Goal: Use online tool/utility: Utilize a website feature to perform a specific function

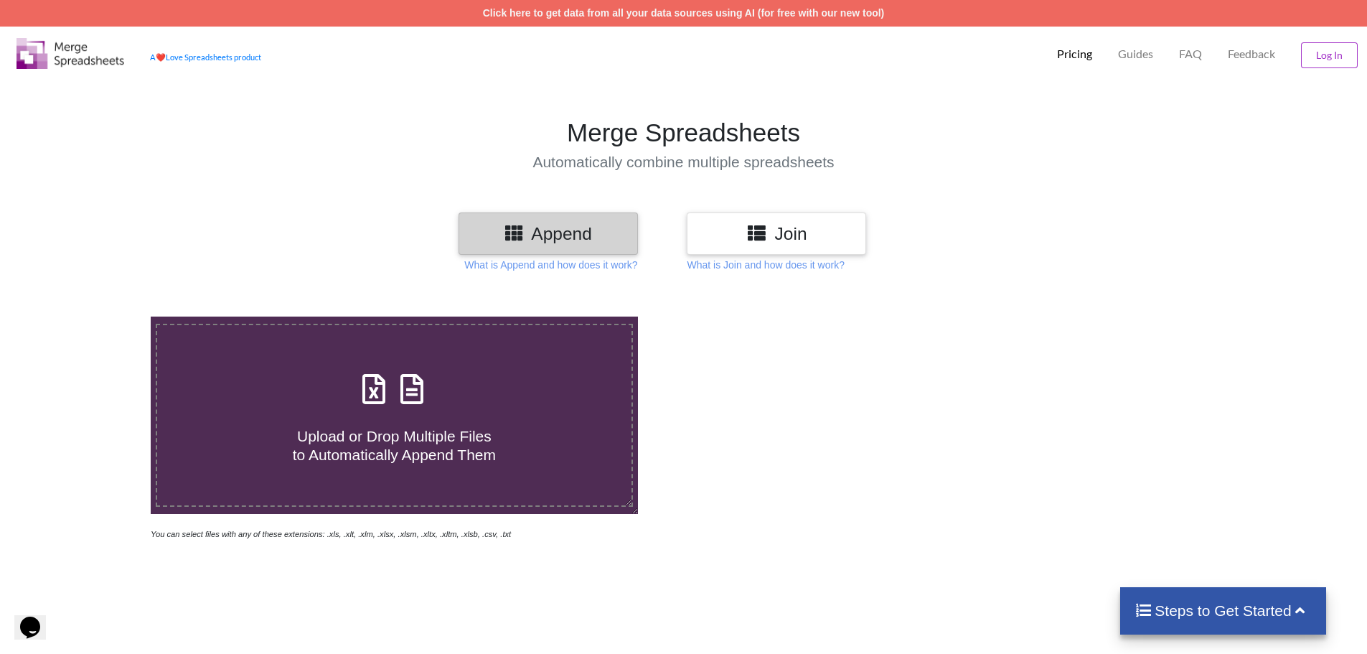
click at [531, 378] on div "Upload or Drop Multiple Files to Automatically Append Them" at bounding box center [394, 415] width 474 height 97
click at [98, 316] on input "Upload or Drop Multiple Files to Automatically Append Them" at bounding box center [98, 316] width 0 height 0
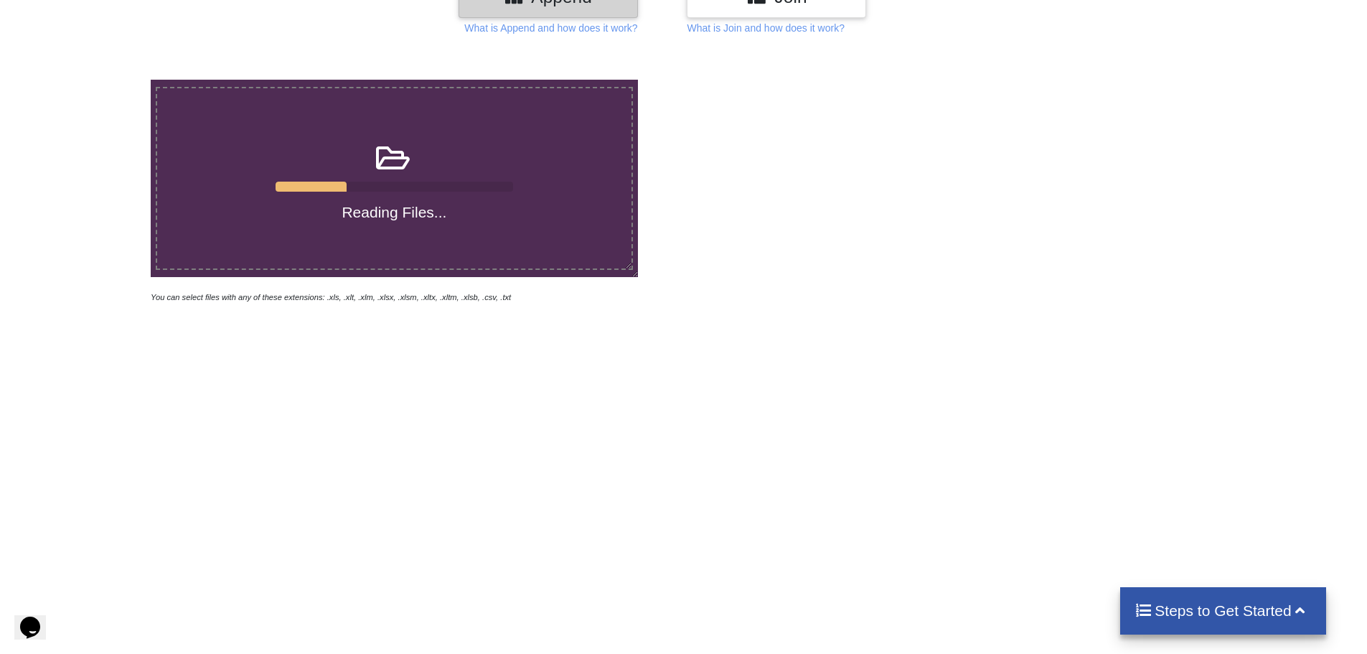
scroll to position [359, 0]
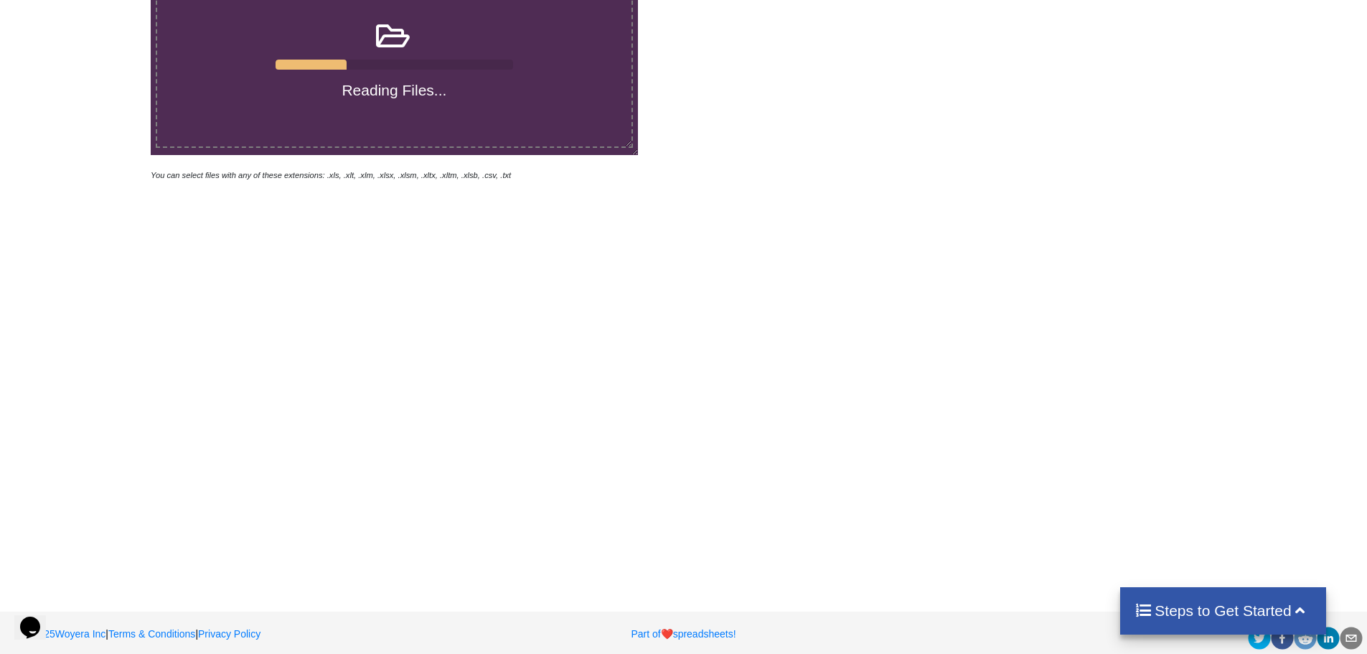
click at [1195, 618] on h4 "Steps to Get Started" at bounding box center [1222, 610] width 177 height 18
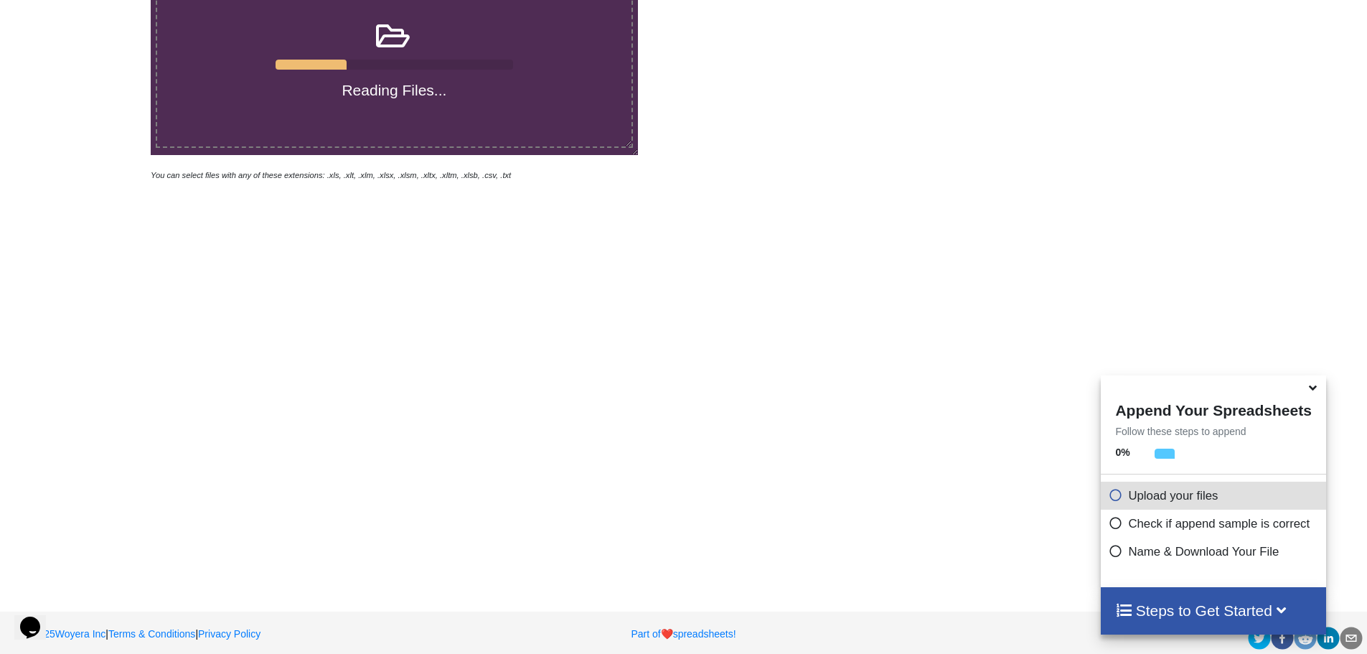
click at [1195, 618] on h4 "Steps to Get Started" at bounding box center [1213, 610] width 196 height 18
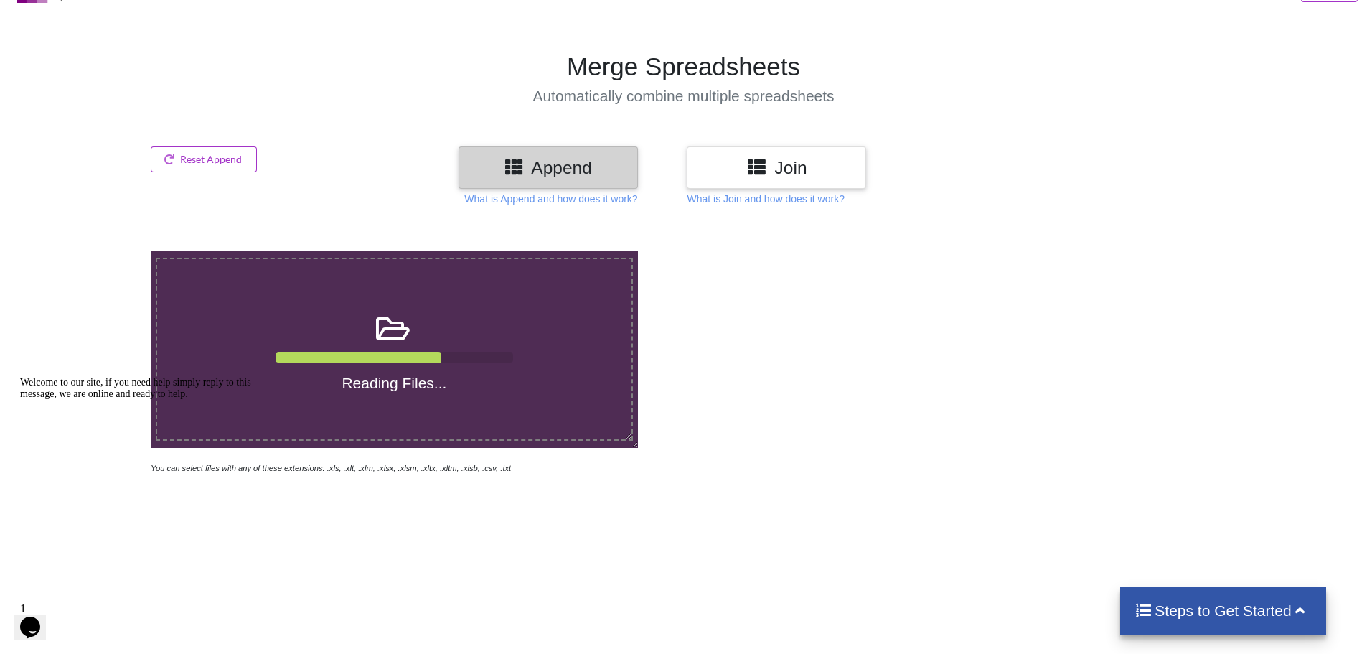
scroll to position [72, 0]
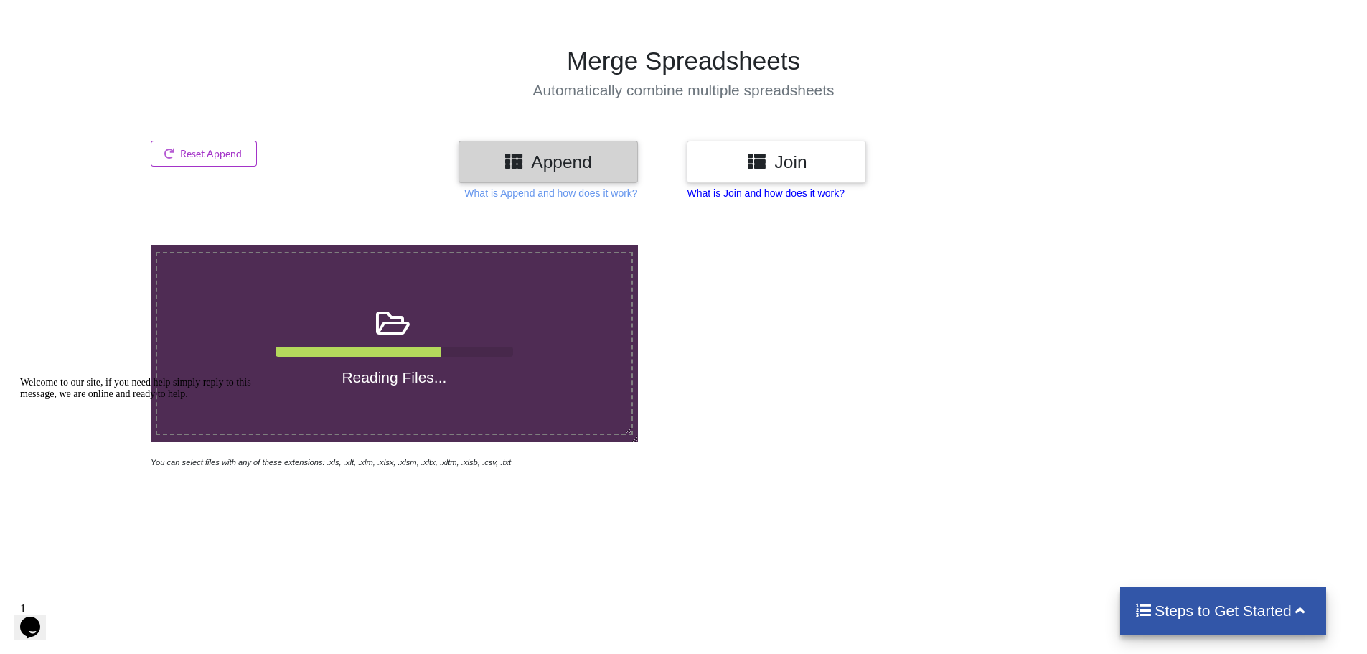
click at [637, 192] on p "What is Join and how does it work?" at bounding box center [550, 193] width 173 height 14
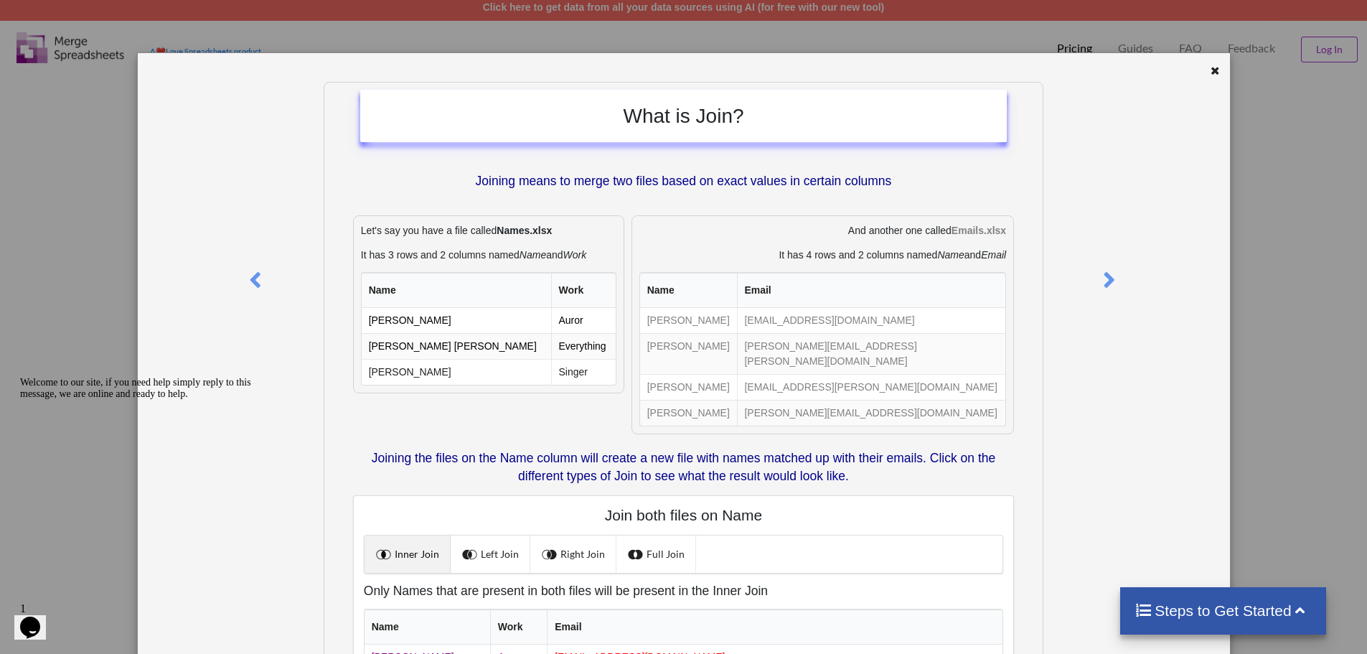
scroll to position [0, 0]
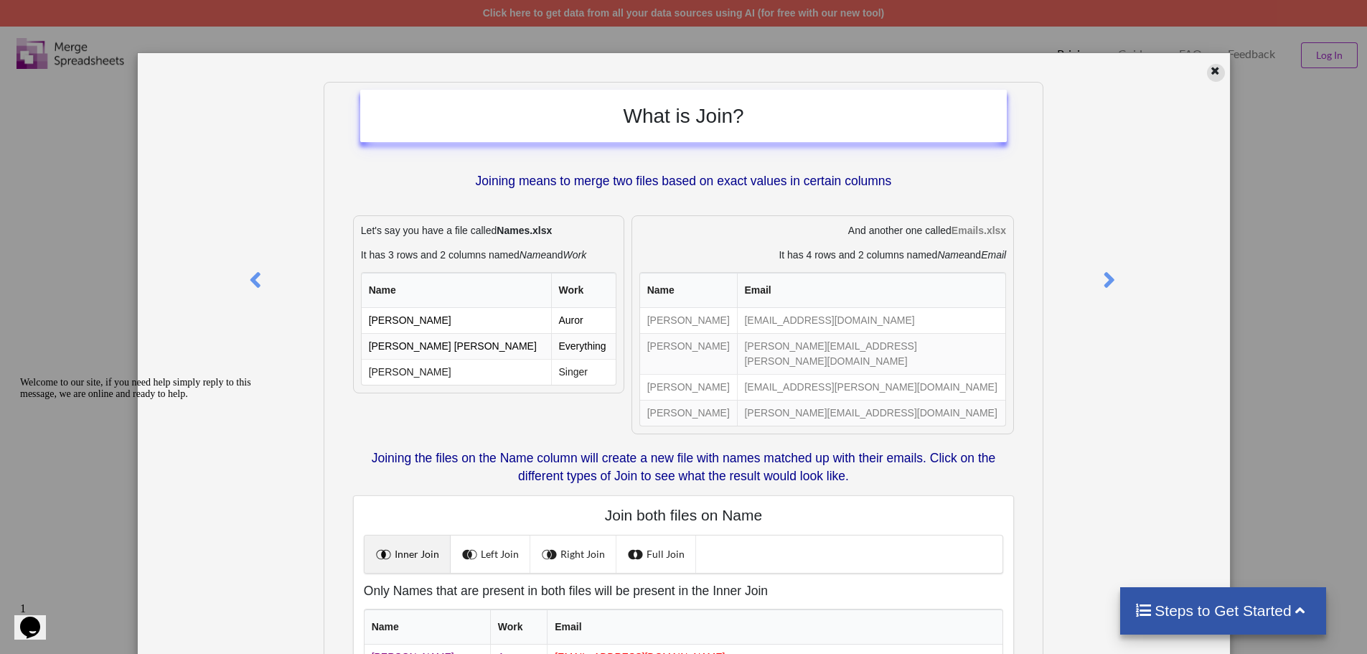
click at [1209, 73] on icon at bounding box center [1215, 69] width 12 height 10
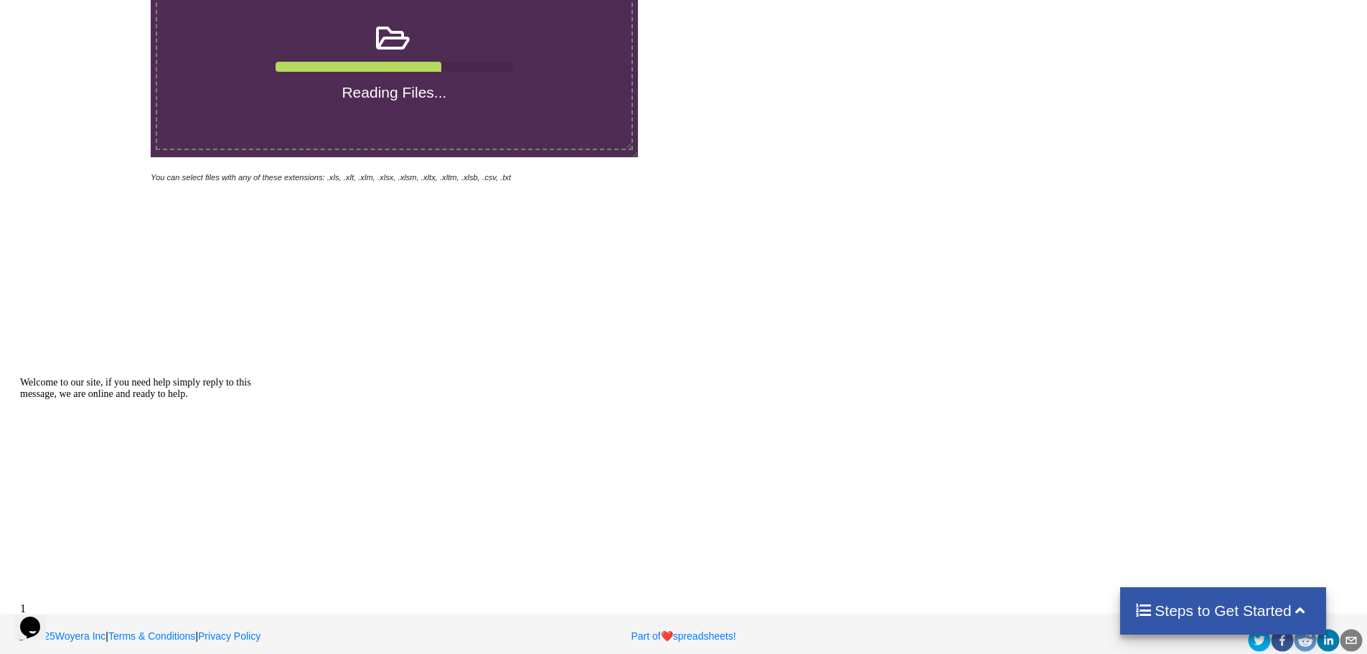
scroll to position [370, 0]
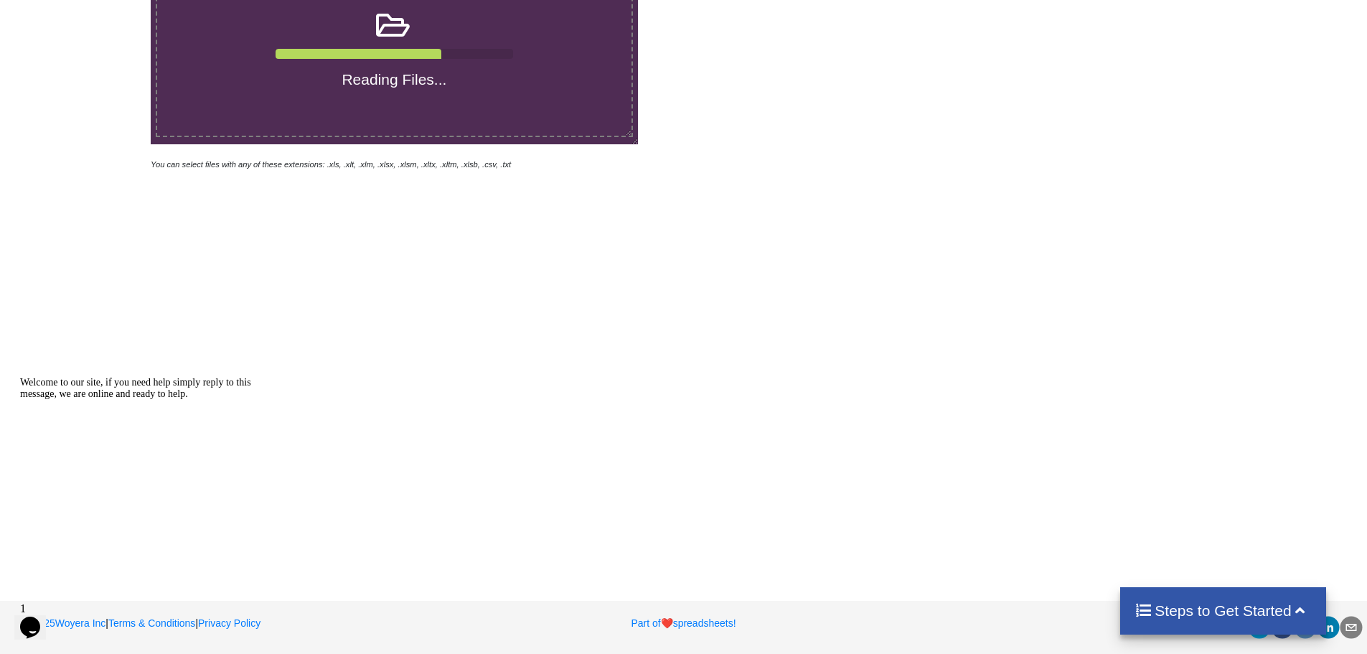
click at [34, 621] on icon "Chat widget" at bounding box center [30, 627] width 20 height 22
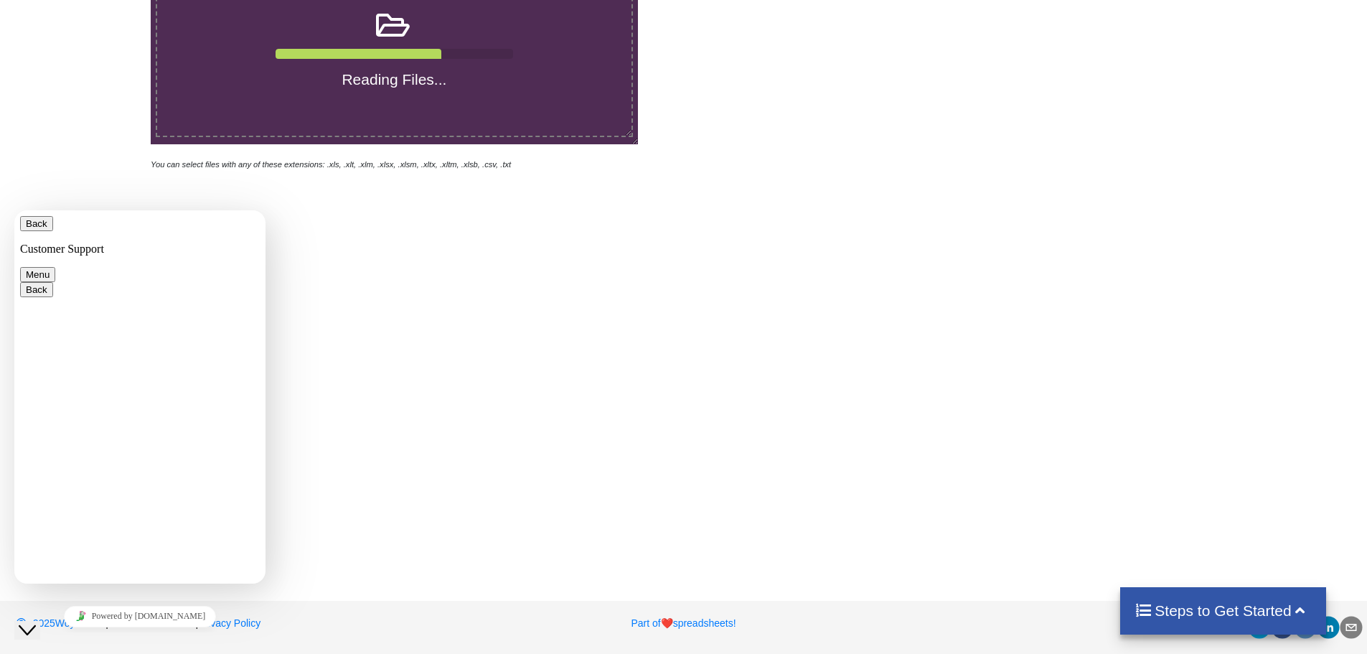
click at [299, 265] on div "Reading Files... You can select files with any of these extensions: .xls, .xlt,…" at bounding box center [683, 244] width 1367 height 654
click at [34, 224] on button "Back" at bounding box center [36, 223] width 33 height 15
click at [549, 345] on div "Reading Files... You can select files with any of these extensions: .xls, .xlt,…" at bounding box center [683, 244] width 1367 height 654
click at [25, 621] on div "Close Chat This icon closes the chat window." at bounding box center [27, 629] width 17 height 17
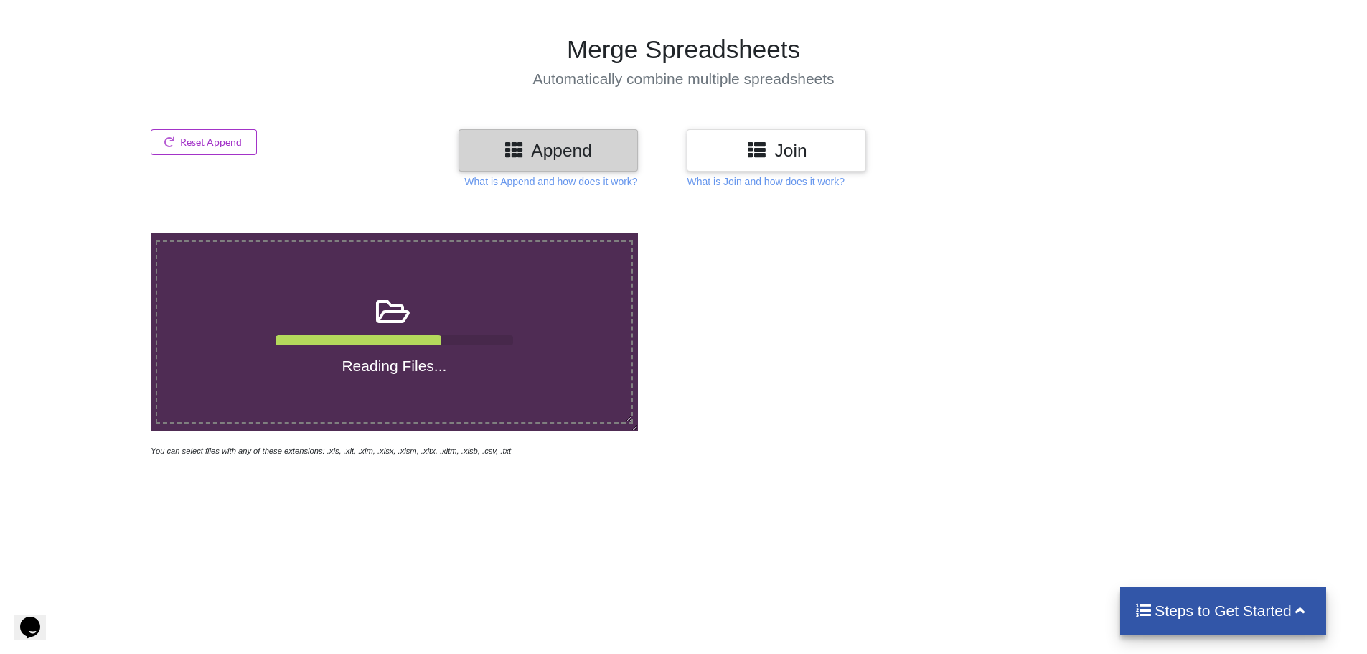
scroll to position [83, 0]
click at [225, 136] on button "Reset Append" at bounding box center [204, 143] width 106 height 26
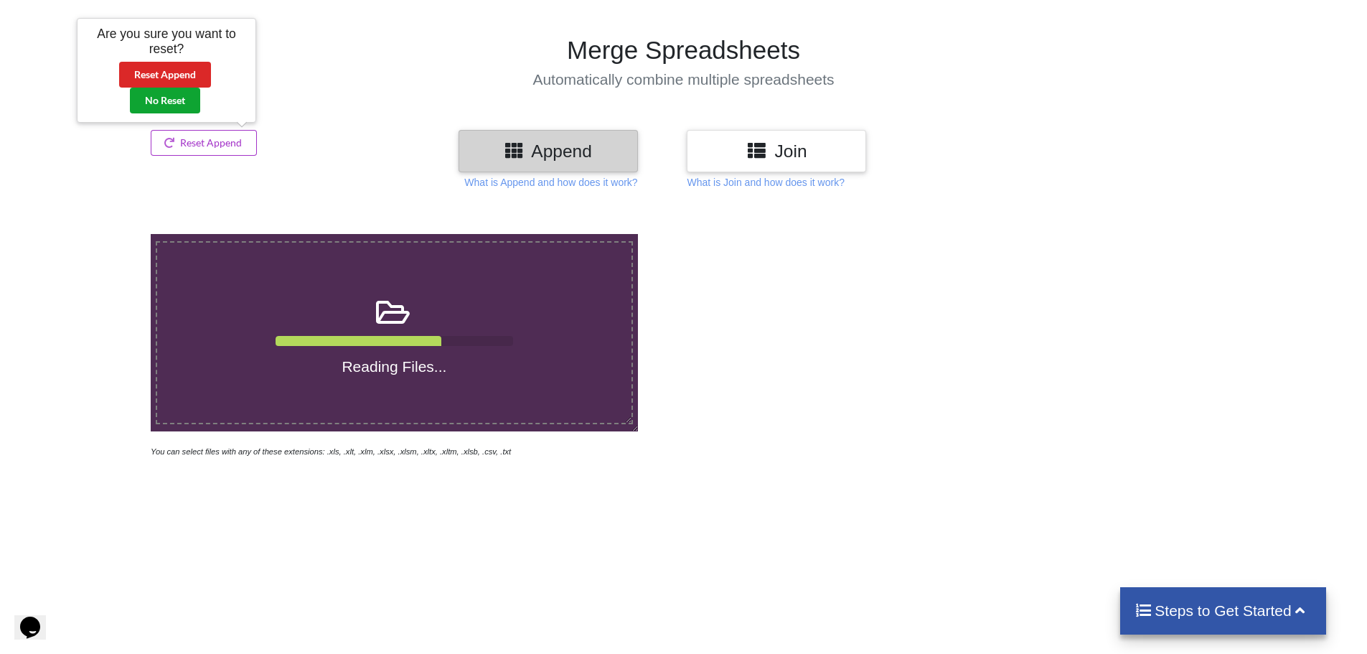
click at [184, 100] on button "No Reset" at bounding box center [165, 101] width 70 height 26
click at [179, 140] on button "Reset Append" at bounding box center [204, 143] width 106 height 26
click at [155, 97] on button "No Reset" at bounding box center [165, 101] width 70 height 26
click at [215, 149] on button "Reset Append" at bounding box center [204, 143] width 106 height 26
click at [185, 79] on button "Reset Append" at bounding box center [165, 75] width 92 height 26
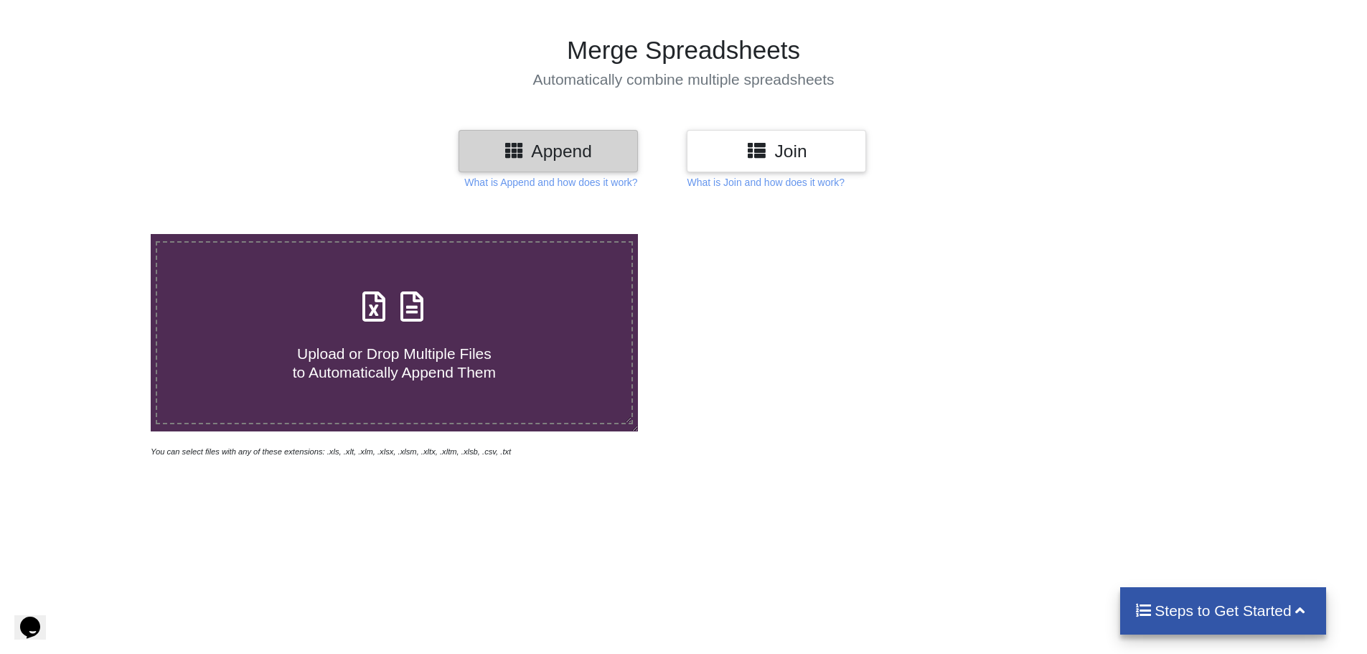
click at [382, 283] on label "Upload or Drop Multiple Files to Automatically Append Them" at bounding box center [394, 332] width 477 height 183
click at [98, 234] on input "Upload or Drop Multiple Files to Automatically Append Them" at bounding box center [98, 234] width 0 height 0
type input "C:\fakepath\AARUNYA NATURE RESORT.xlsx"
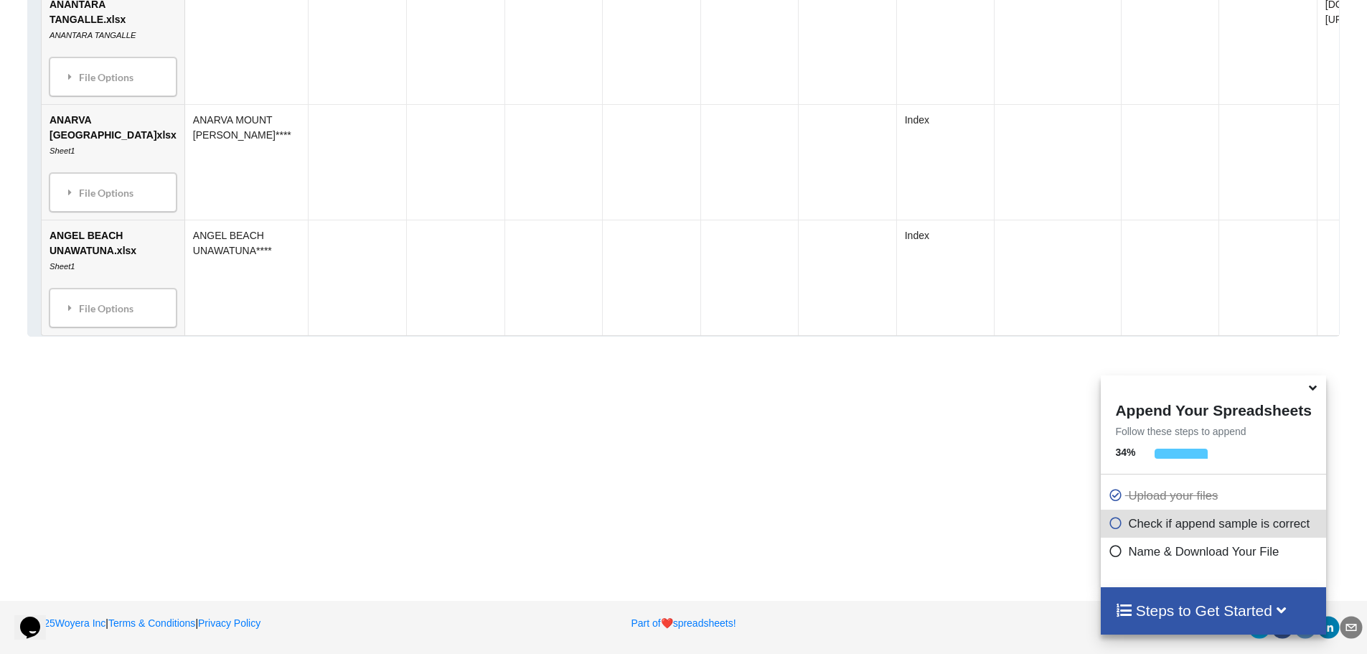
scroll to position [1849, 0]
click at [1311, 391] on icon at bounding box center [1312, 385] width 15 height 13
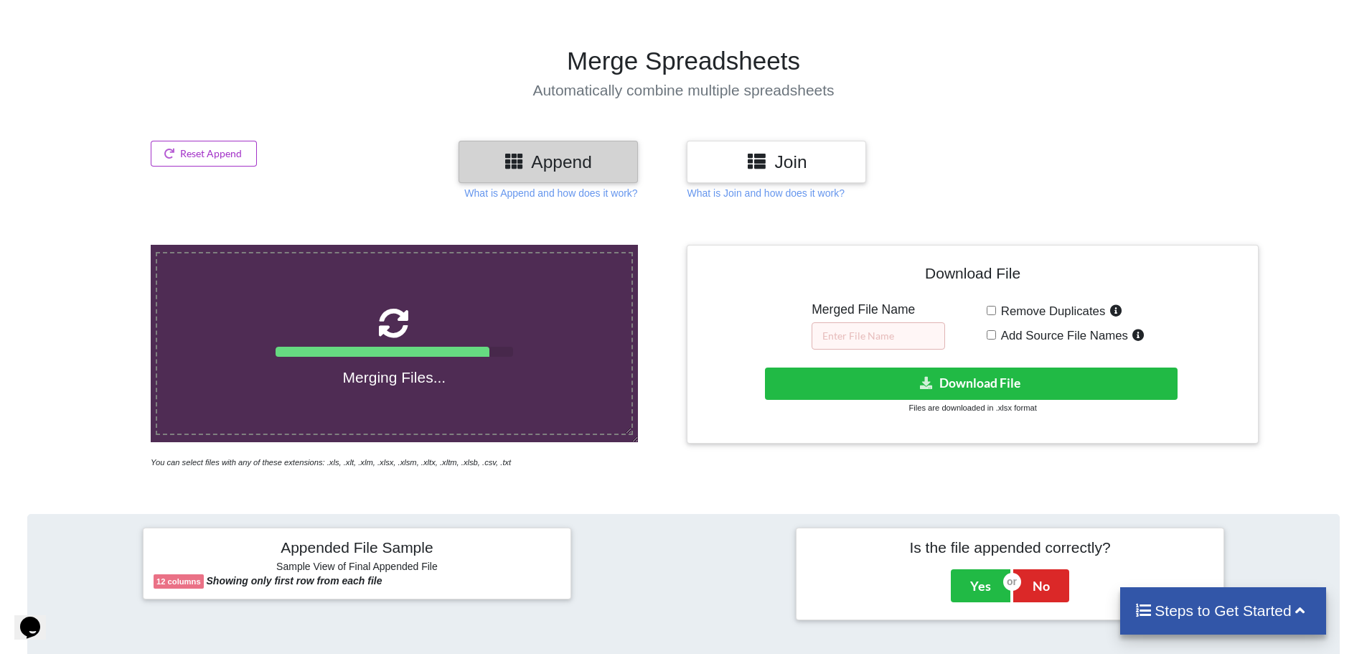
scroll to position [55, 0]
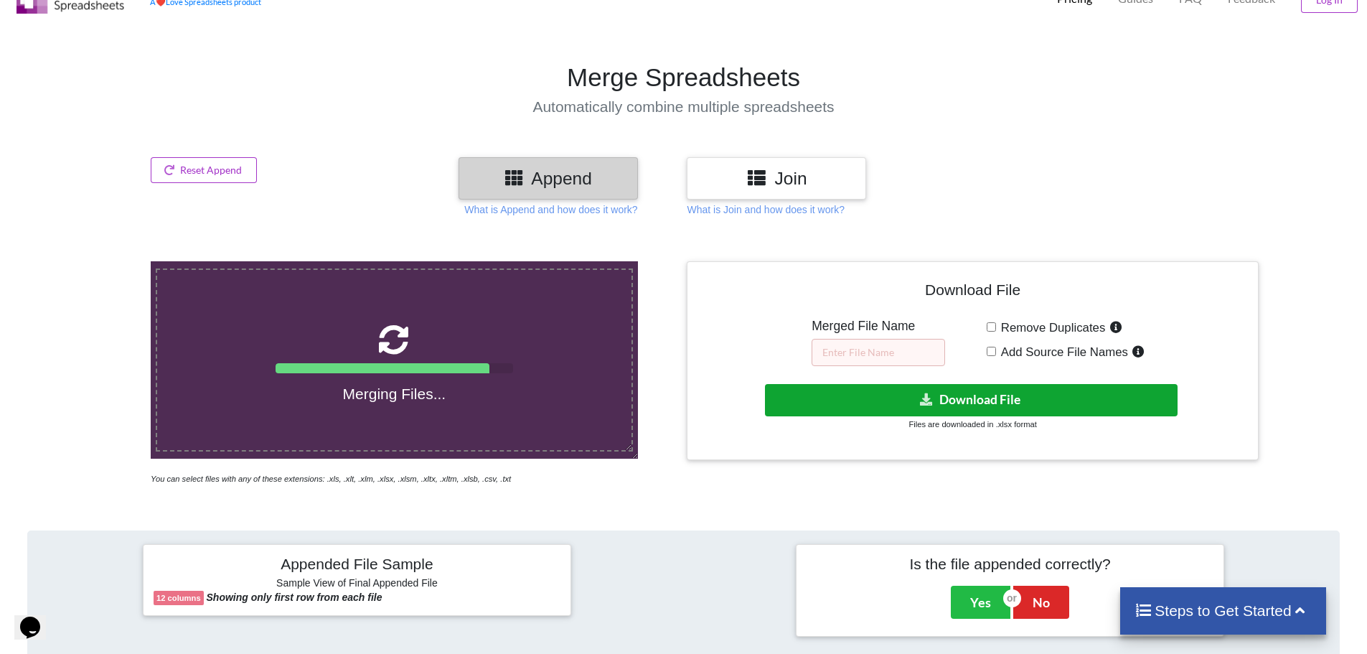
click at [1005, 405] on button "Download File" at bounding box center [971, 400] width 413 height 32
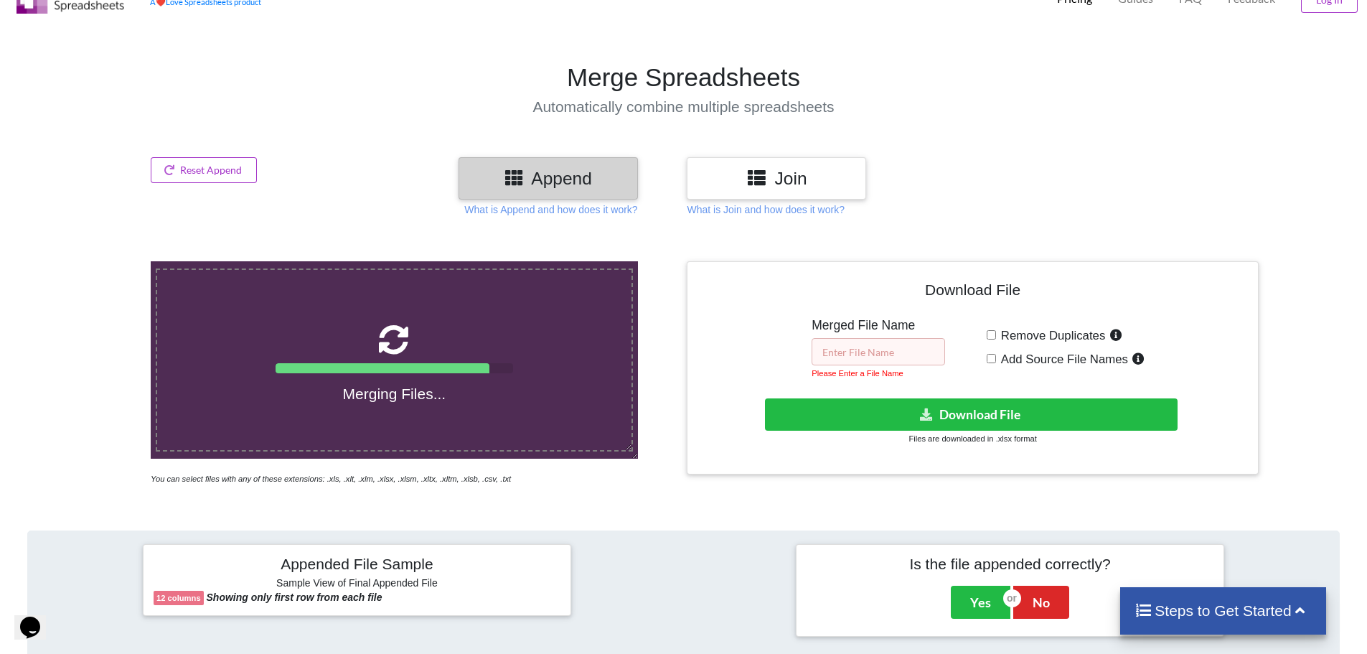
click at [896, 355] on input "text" at bounding box center [878, 351] width 133 height 27
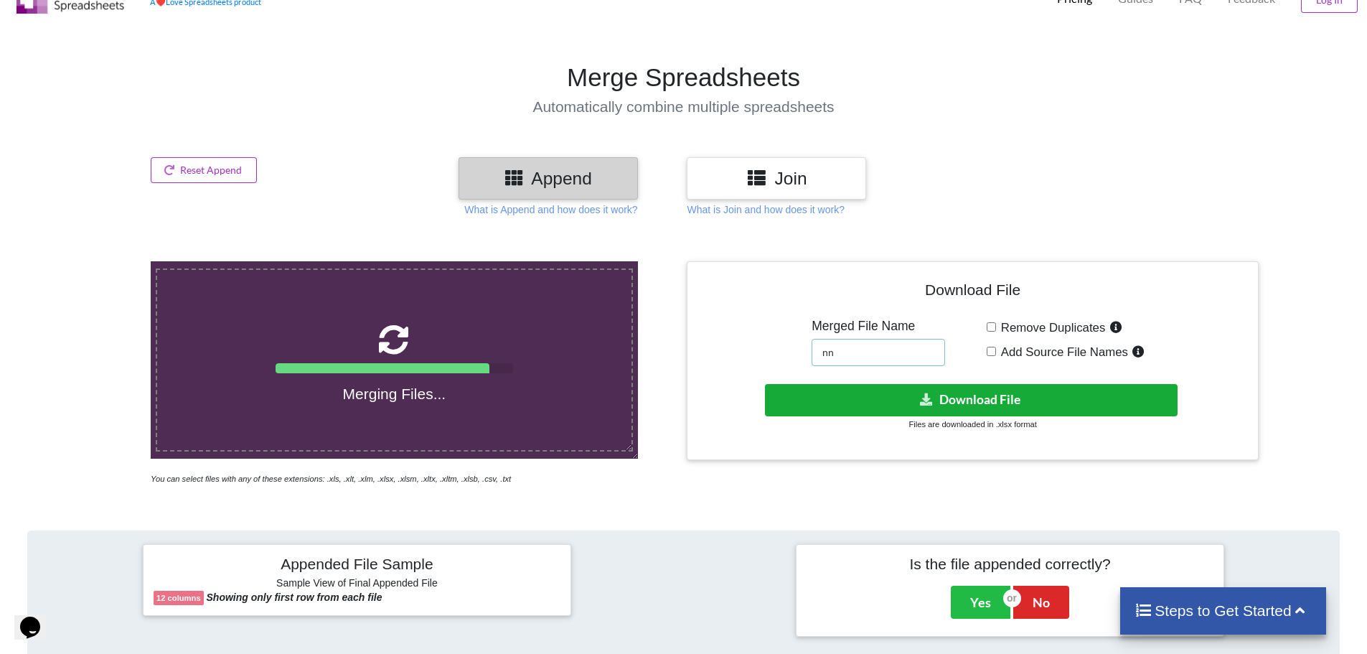
type input "nn"
click at [933, 396] on icon at bounding box center [926, 398] width 15 height 11
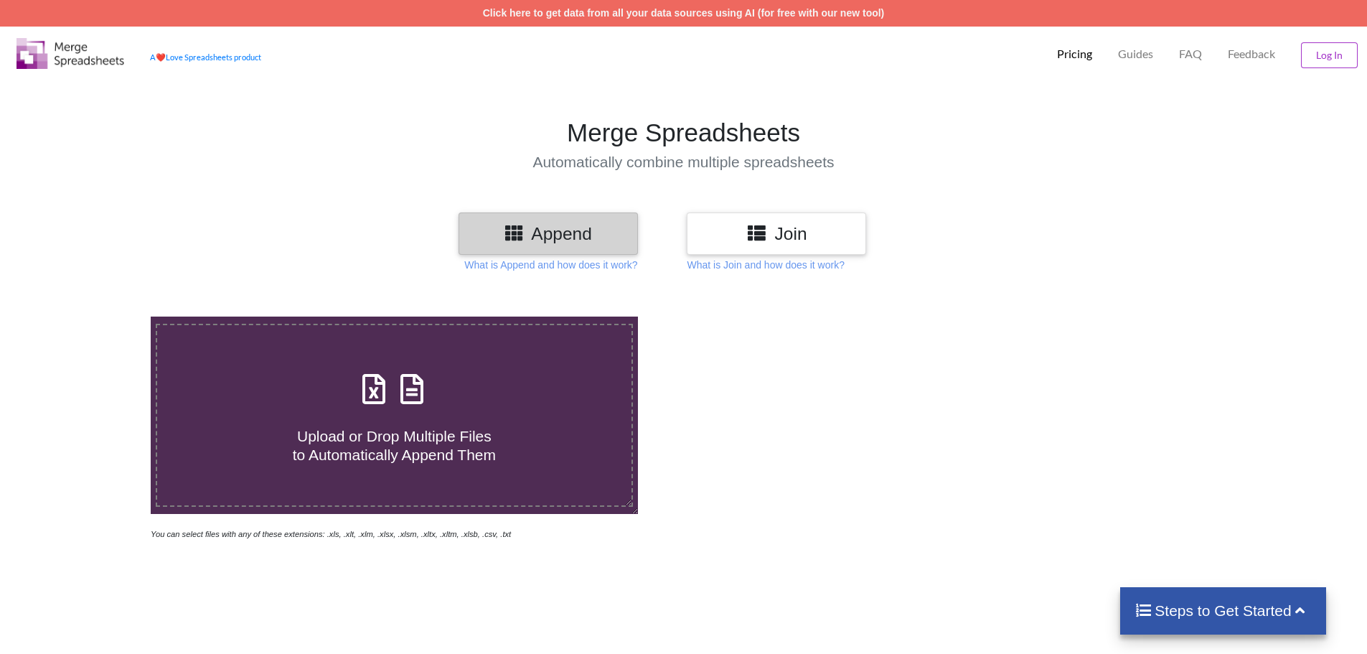
click at [720, 225] on h3 "Join" at bounding box center [776, 233] width 158 height 21
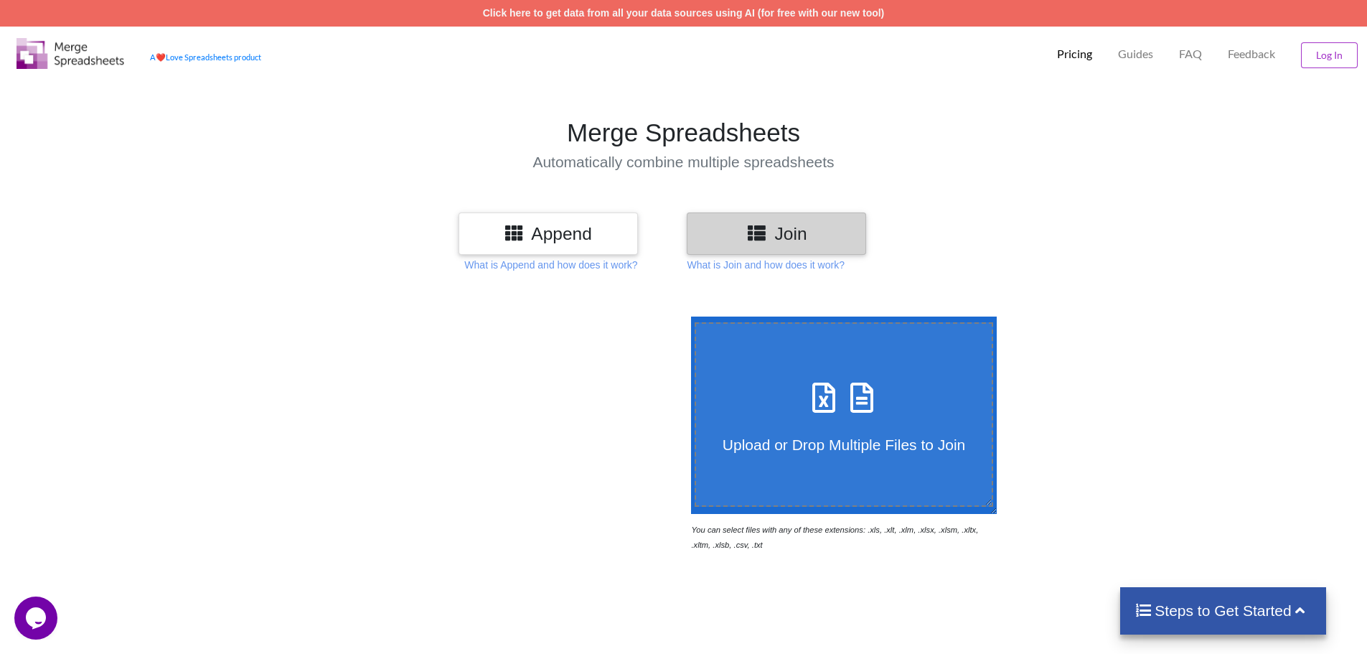
click at [781, 443] on span "Upload or Drop Multiple Files to Join" at bounding box center [844, 444] width 243 height 17
click at [687, 316] on input "Upload or Drop Multiple Files to Join" at bounding box center [687, 316] width 0 height 0
type input "C:\fakepath\AARUNYA NATURE RESORT.xlsx"
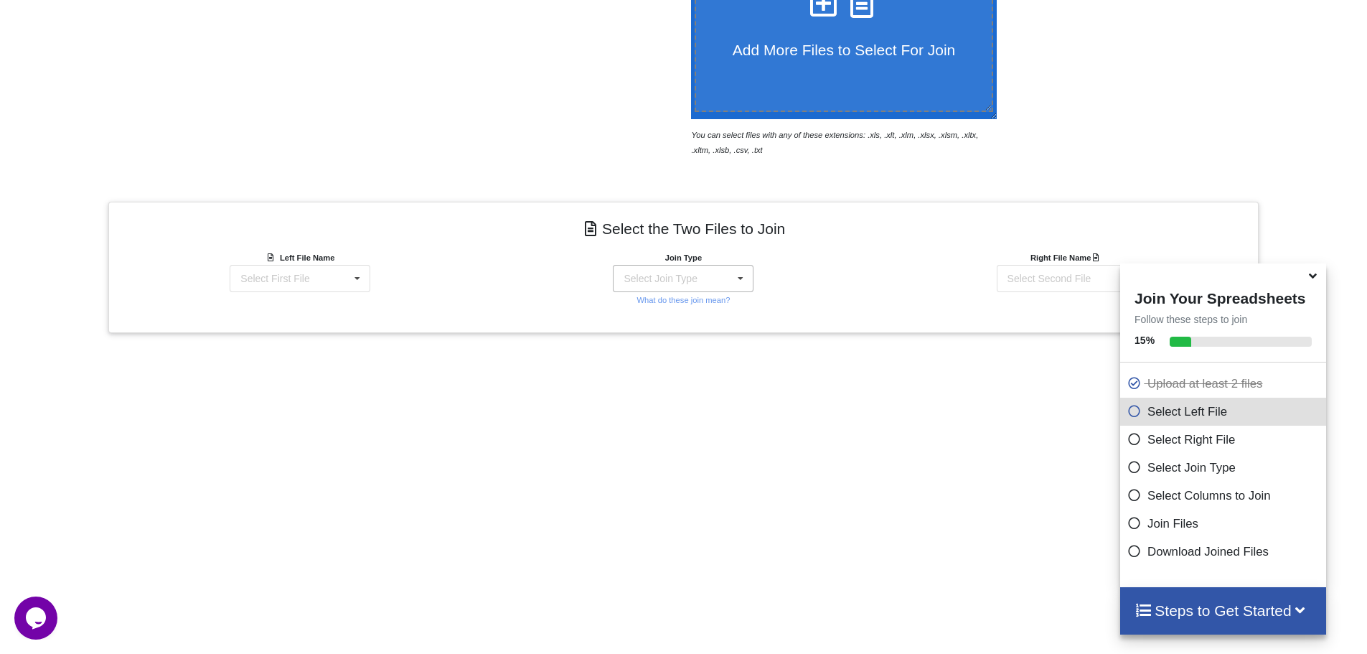
scroll to position [431, 0]
